Goal: Task Accomplishment & Management: Use online tool/utility

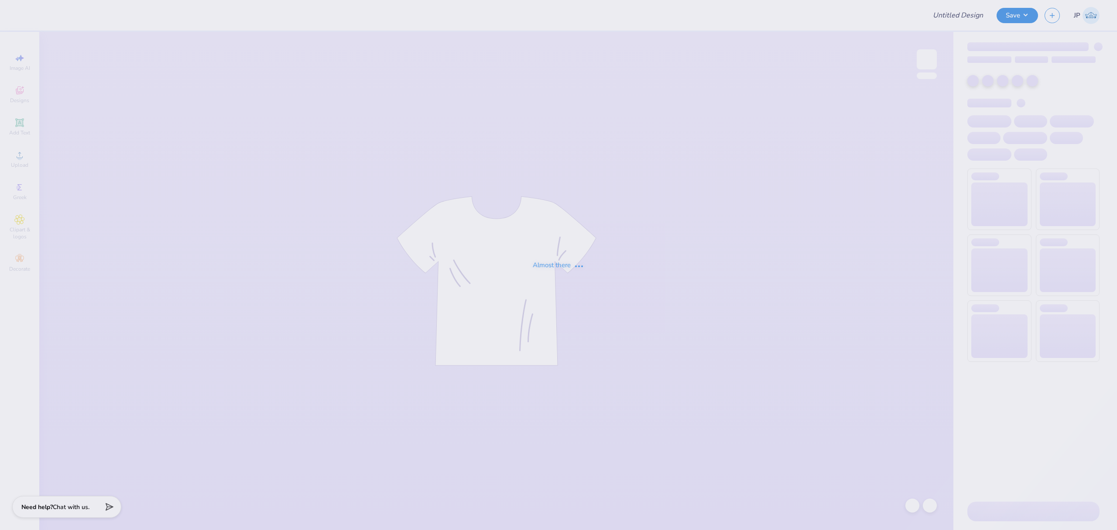
type input "[PERSON_NAME] : The College of [US_STATE]"
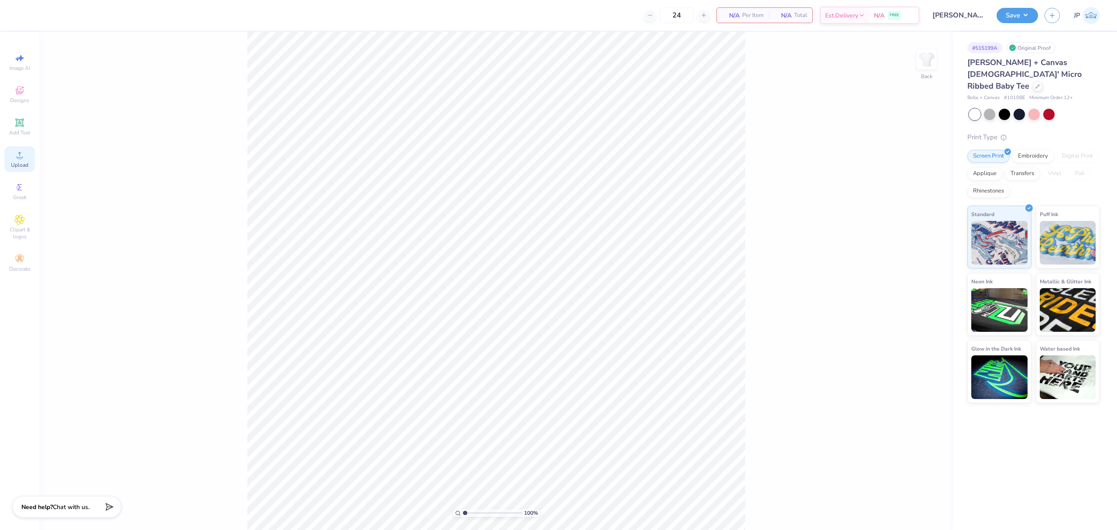
click at [17, 154] on icon at bounding box center [19, 155] width 10 height 10
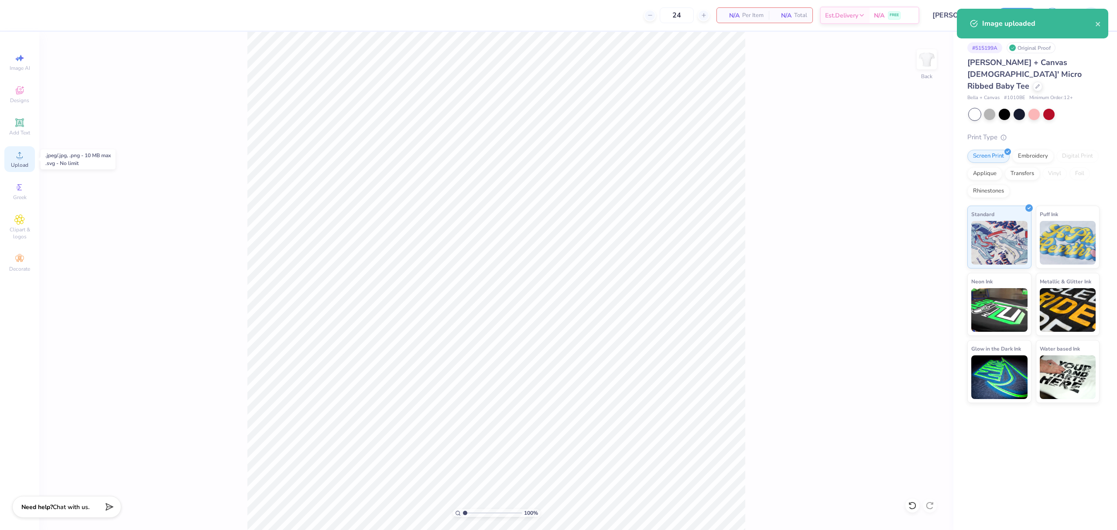
click at [17, 165] on span "Upload" at bounding box center [19, 164] width 17 height 7
click at [28, 153] on div "Upload" at bounding box center [19, 159] width 31 height 26
click at [919, 237] on input "11.02" at bounding box center [920, 240] width 31 height 12
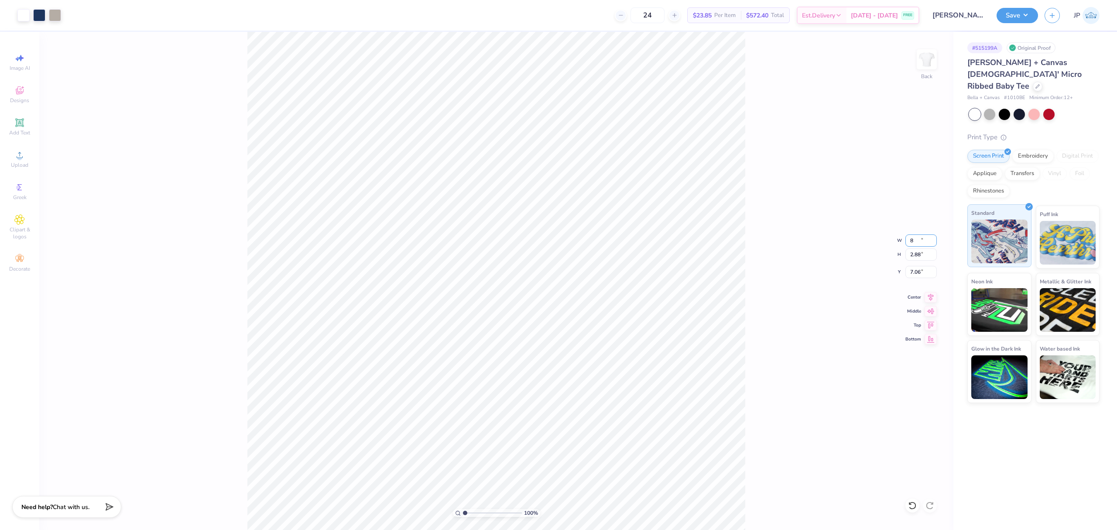
type input "8.00"
type input "2.88"
click at [910, 270] on input "7.06" at bounding box center [920, 272] width 31 height 12
type input "3.00"
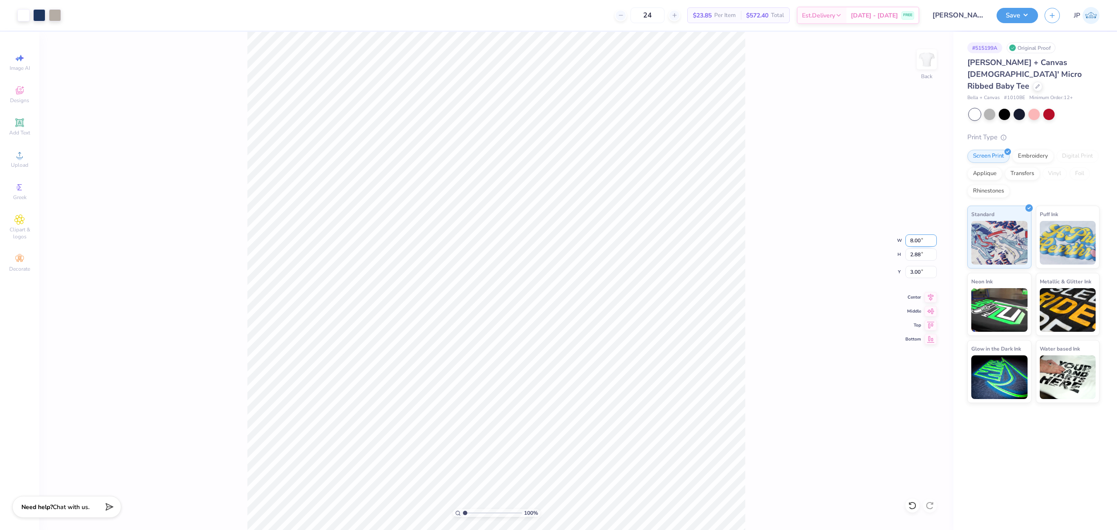
click at [916, 239] on input "8.00" at bounding box center [920, 240] width 31 height 12
type input "9.00"
type input "3.24"
click at [918, 267] on input "2.82" at bounding box center [920, 272] width 31 height 12
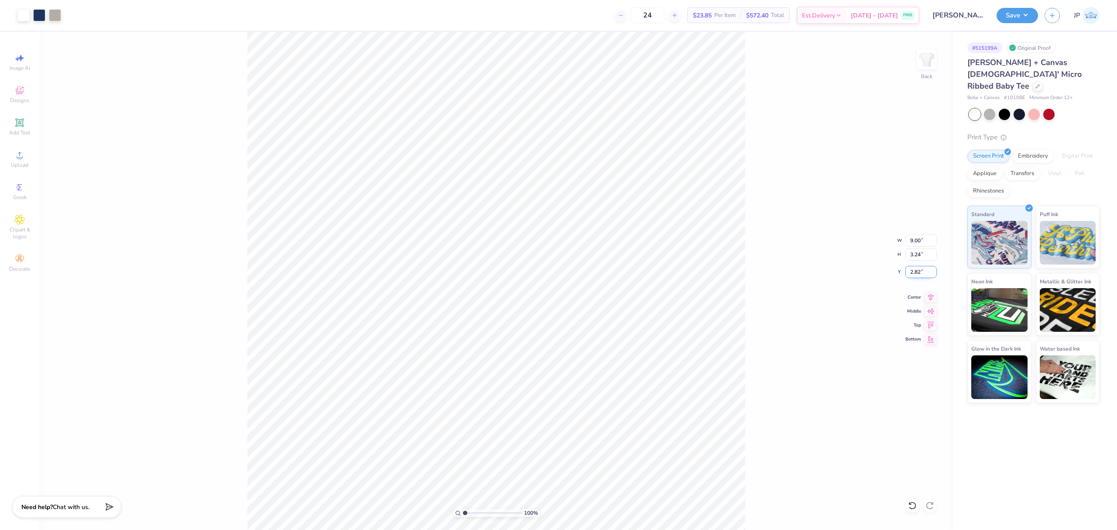
click at [918, 267] on input "2.82" at bounding box center [920, 272] width 31 height 12
type input "3.00"
click at [27, 16] on div at bounding box center [23, 14] width 12 height 12
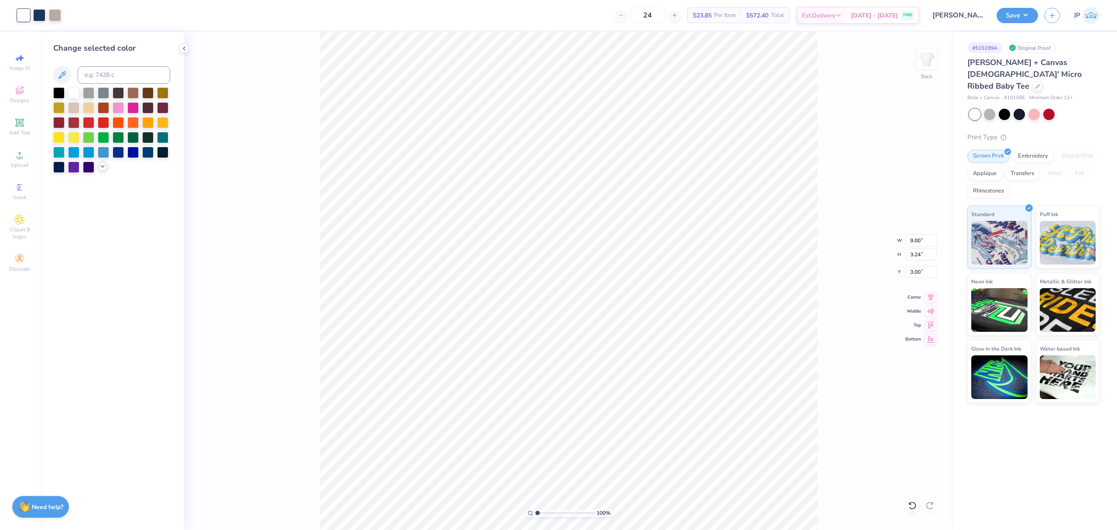
click at [101, 168] on icon at bounding box center [102, 166] width 7 height 7
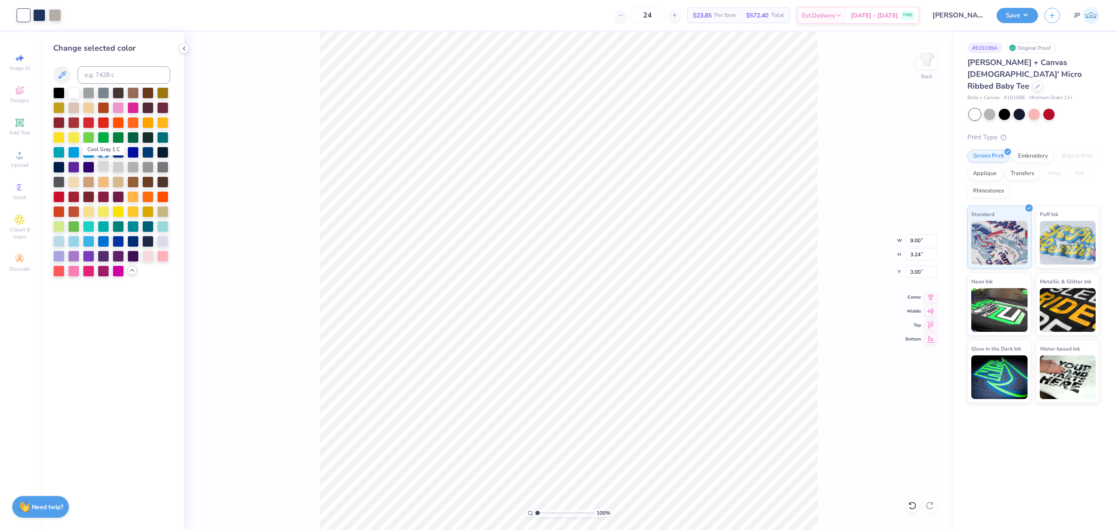
click at [101, 167] on div at bounding box center [103, 166] width 11 height 11
click at [120, 168] on div at bounding box center [118, 166] width 11 height 11
drag, startPoint x: 538, startPoint y: 512, endPoint x: 543, endPoint y: 512, distance: 5.2
click at [543, 512] on div "100 %" at bounding box center [568, 513] width 87 height 8
drag, startPoint x: 540, startPoint y: 510, endPoint x: 522, endPoint y: 493, distance: 25.0
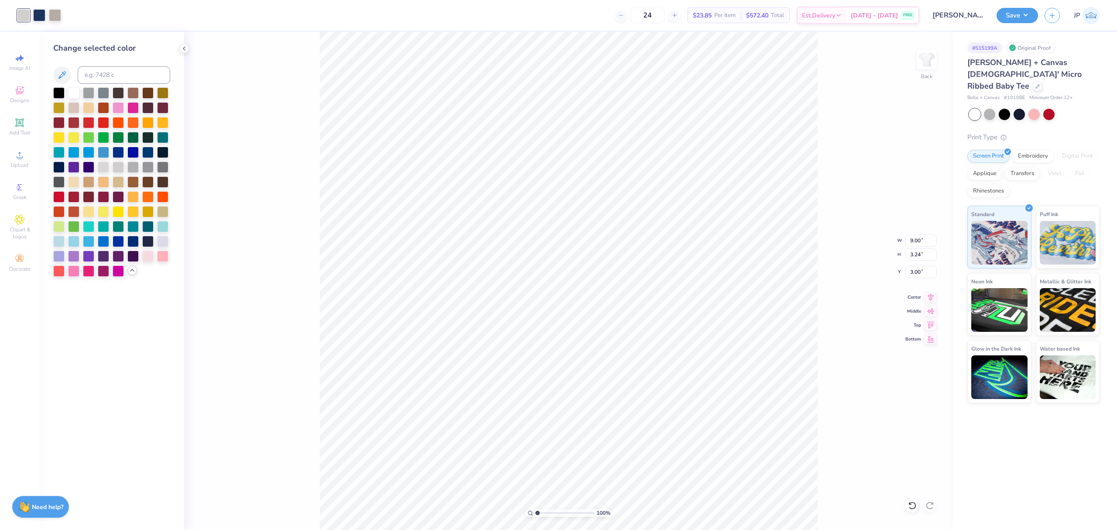
click at [535, 509] on input "range" at bounding box center [564, 513] width 59 height 8
click at [56, 17] on div at bounding box center [55, 14] width 12 height 12
click at [148, 167] on div at bounding box center [147, 166] width 11 height 11
click at [162, 167] on div at bounding box center [162, 166] width 11 height 11
click at [24, 17] on div at bounding box center [23, 14] width 12 height 12
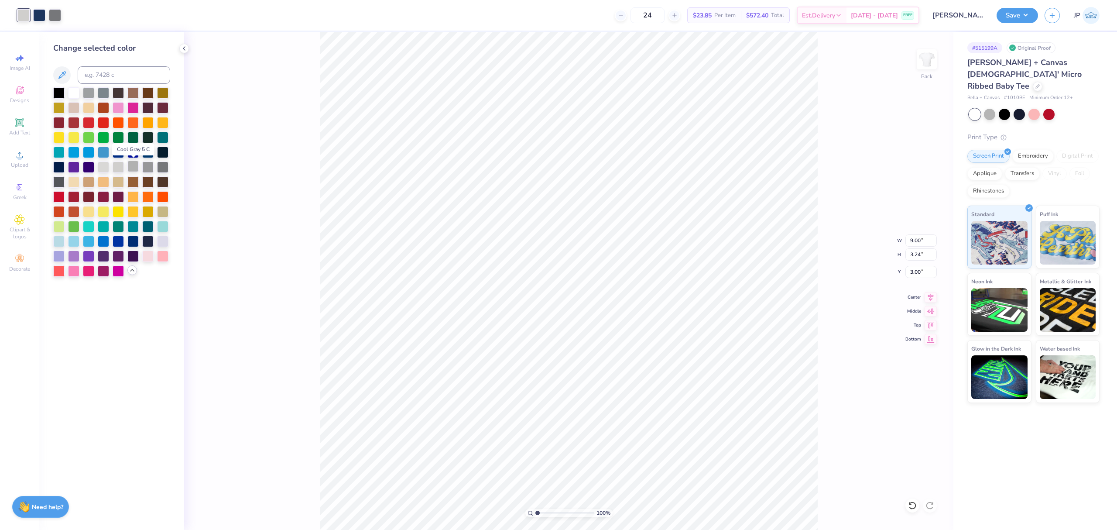
click at [133, 170] on div at bounding box center [132, 166] width 11 height 11
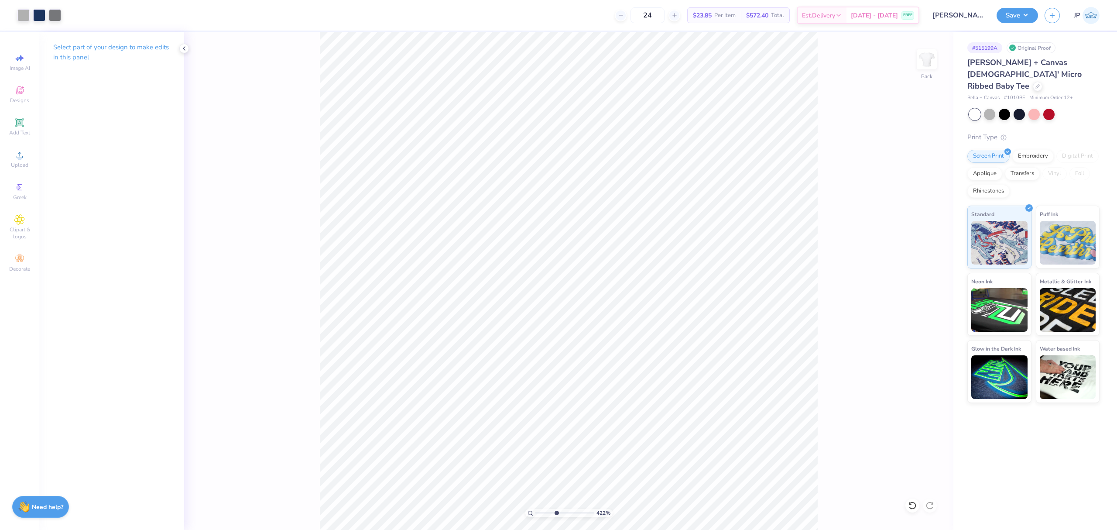
type input "1"
drag, startPoint x: 537, startPoint y: 512, endPoint x: 498, endPoint y: 493, distance: 43.3
click at [535, 509] on input "range" at bounding box center [564, 513] width 59 height 8
click at [1021, 11] on button "Save" at bounding box center [1017, 14] width 41 height 15
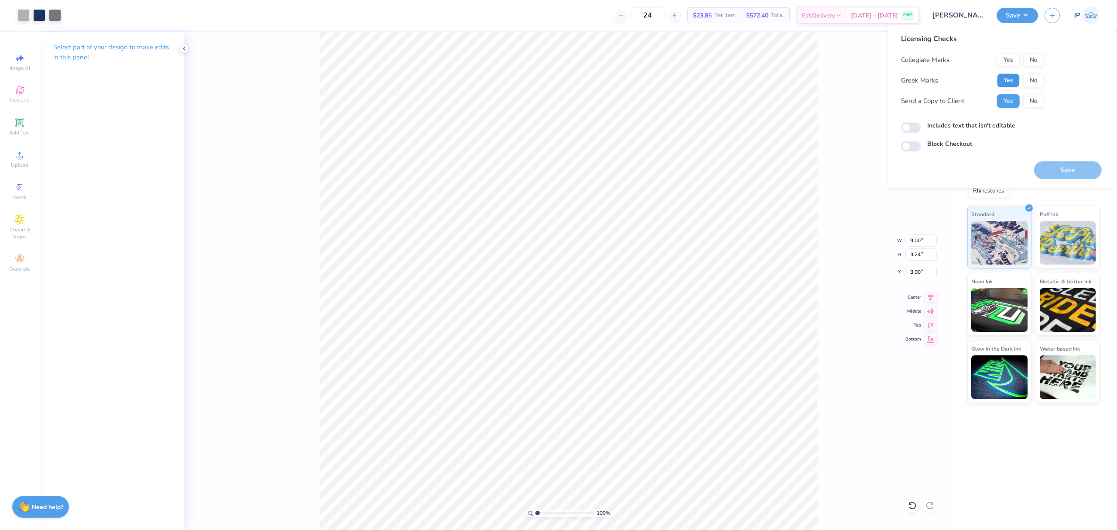
click at [1005, 79] on button "Yes" at bounding box center [1008, 80] width 23 height 14
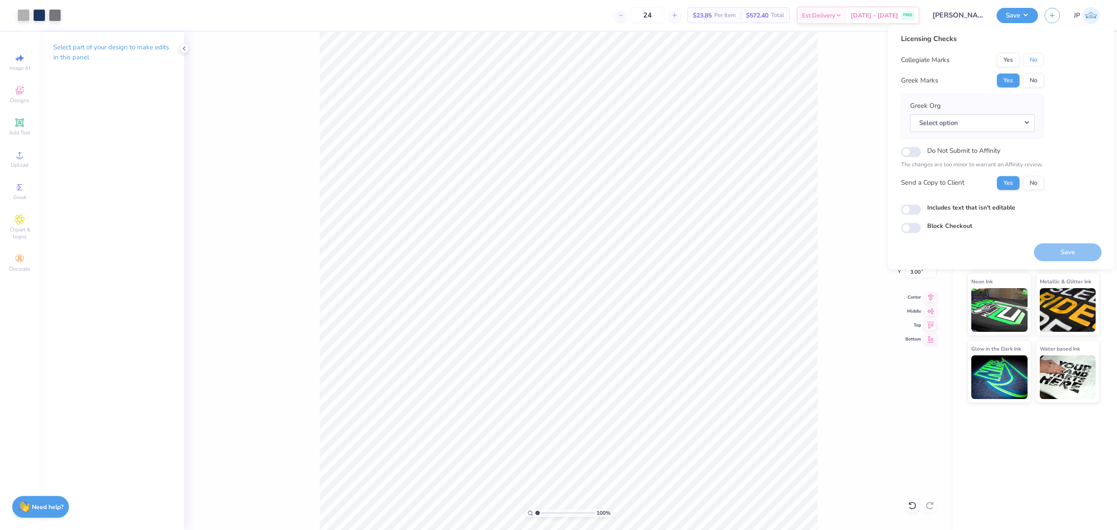
click at [1032, 64] on button "No" at bounding box center [1033, 60] width 21 height 14
click at [984, 122] on button "Select option" at bounding box center [972, 123] width 125 height 18
click at [964, 122] on button "Select option" at bounding box center [972, 123] width 125 height 18
click at [965, 122] on button "Select option" at bounding box center [972, 123] width 125 height 18
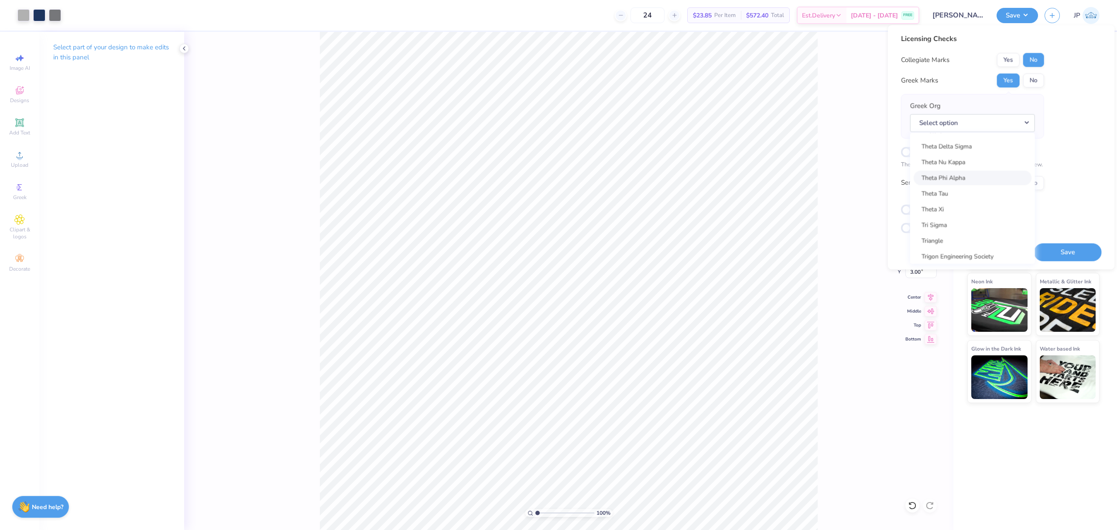
click at [963, 175] on link "Theta Phi Alpha" at bounding box center [973, 178] width 118 height 14
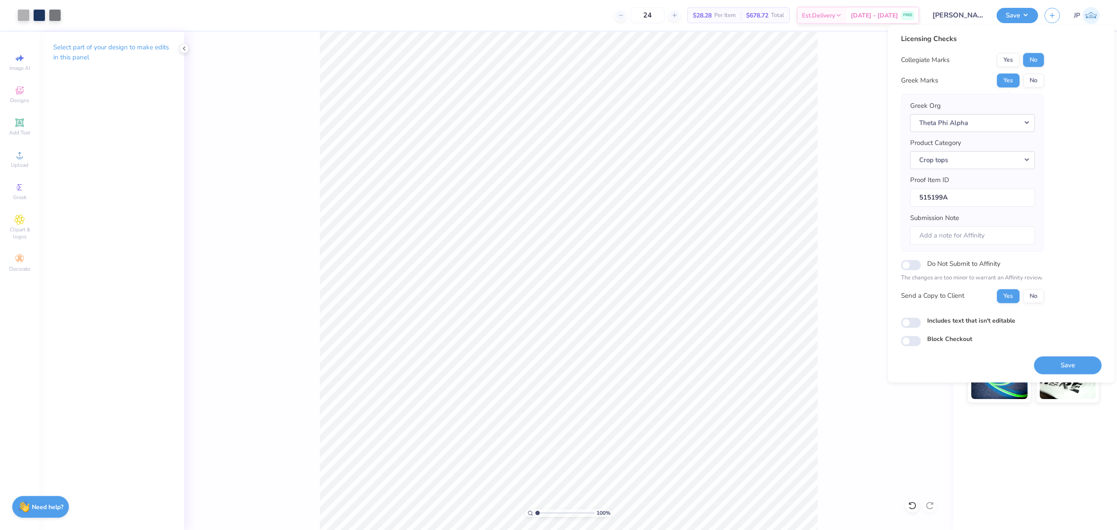
click at [1063, 369] on button "Save" at bounding box center [1068, 365] width 68 height 18
